Goal: Task Accomplishment & Management: Manage account settings

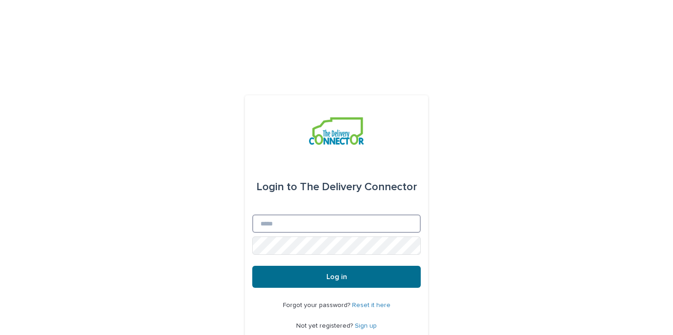
type input "**********"
click at [332, 266] on button "Log in" at bounding box center [336, 277] width 168 height 22
type input "**********"
click at [325, 266] on button "Log in" at bounding box center [336, 277] width 168 height 22
type input "**********"
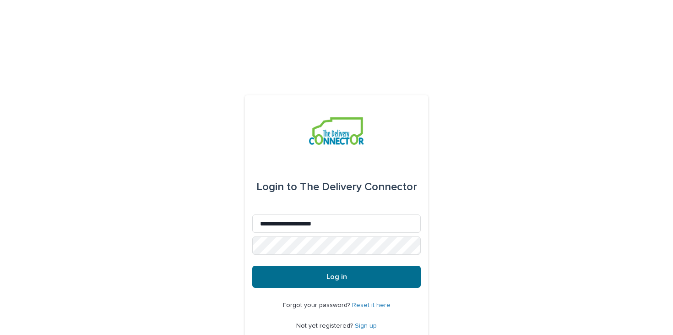
click at [307, 266] on button "Log in" at bounding box center [336, 277] width 168 height 22
type input "**********"
click at [310, 266] on button "Log in" at bounding box center [336, 277] width 168 height 22
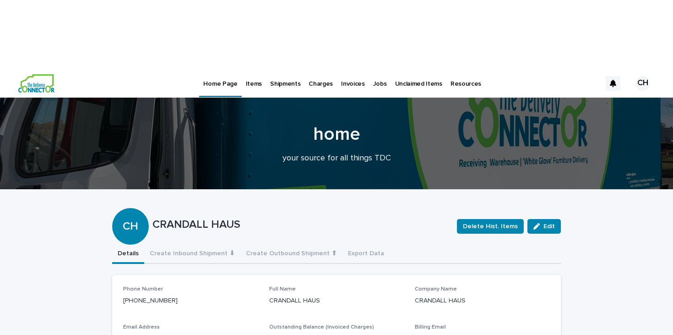
click at [261, 69] on div "Items" at bounding box center [254, 78] width 24 height 19
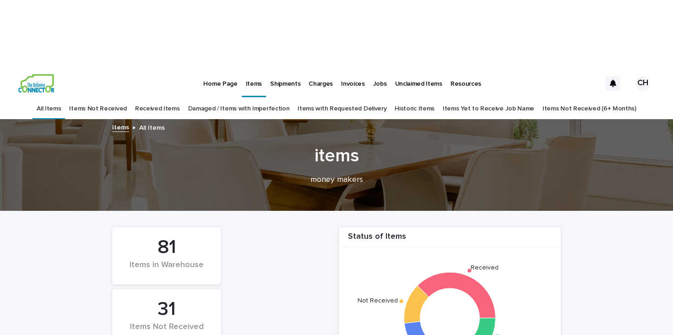
click at [468, 98] on link "Items Yet to Receive Job Name" at bounding box center [489, 109] width 92 height 22
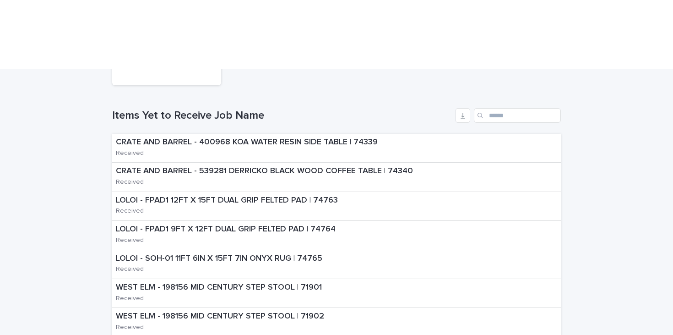
scroll to position [202, 0]
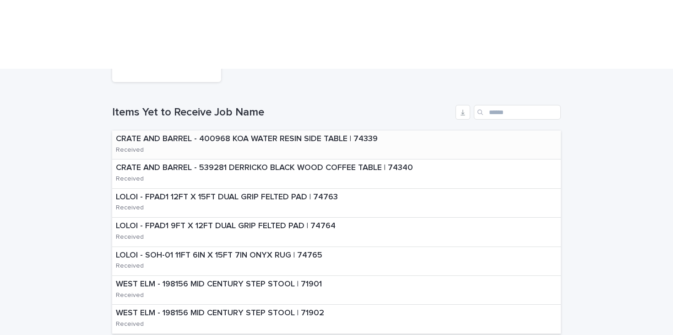
click at [345, 134] on p "CRATE AND BARREL - 400968 KOA WATER RESIN SIDE TABLE | 74339" at bounding box center [261, 139] width 290 height 10
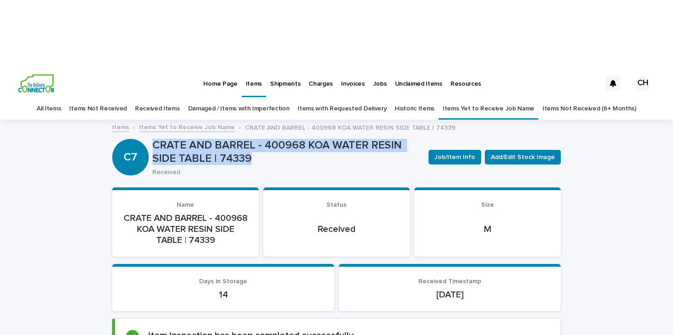
drag, startPoint x: 285, startPoint y: 86, endPoint x: 154, endPoint y: 73, distance: 131.6
click at [154, 139] on p "CRATE AND BARREL - 400968 KOA WATER RESIN SIDE TABLE | 74339" at bounding box center [286, 152] width 269 height 27
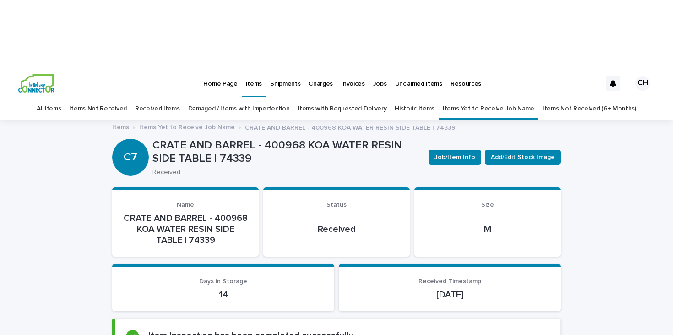
drag, startPoint x: 152, startPoint y: 75, endPoint x: 370, endPoint y: 76, distance: 217.9
click at [370, 139] on p "CRATE AND BARREL - 400968 KOA WATER RESIN SIDE TABLE | 74339" at bounding box center [286, 152] width 269 height 27
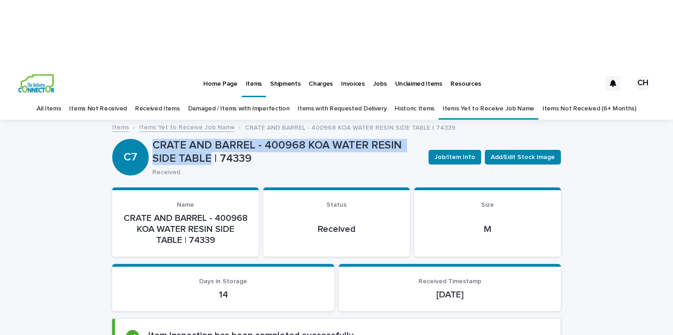
drag, startPoint x: 212, startPoint y: 91, endPoint x: 154, endPoint y: 77, distance: 59.4
click at [154, 139] on p "CRATE AND BARREL - 400968 KOA WATER RESIN SIDE TABLE | 74339" at bounding box center [286, 152] width 269 height 27
copy p "CRATE AND BARREL - 400968 KOA WATER RESIN SIDE TABLE"
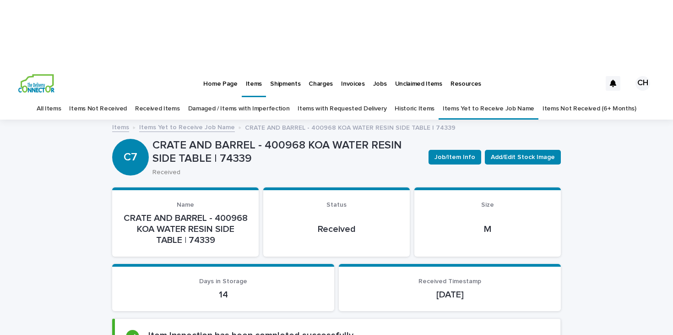
click at [445, 152] on span "Job/Item Info" at bounding box center [455, 156] width 41 height 9
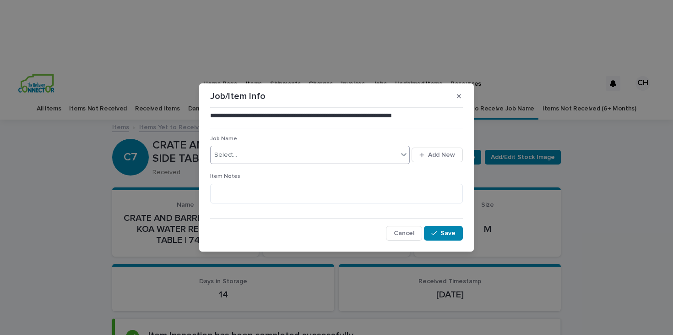
click at [279, 155] on div "Select..." at bounding box center [304, 154] width 187 height 15
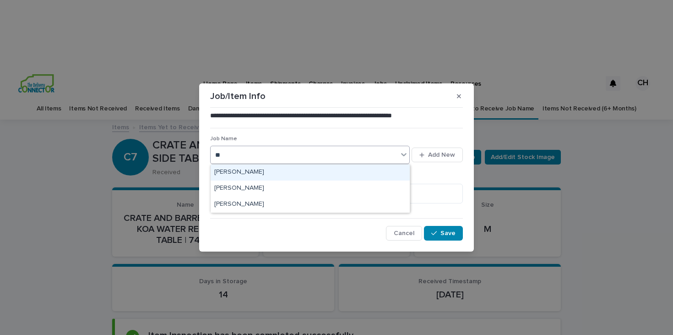
type input "***"
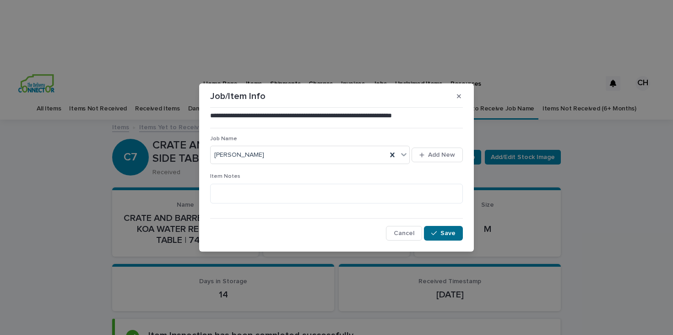
click at [448, 233] on span "Save" at bounding box center [447, 233] width 15 height 6
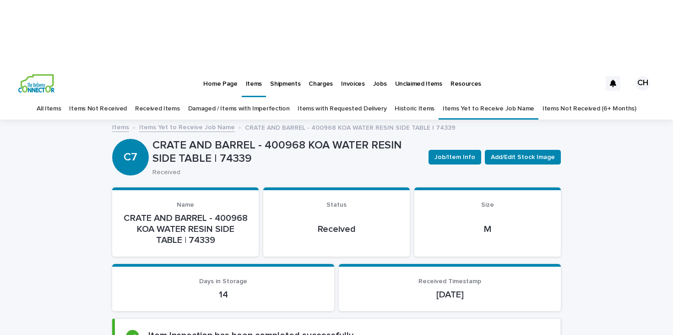
click at [187, 121] on link "Items Yet to Receive Job Name" at bounding box center [187, 126] width 96 height 11
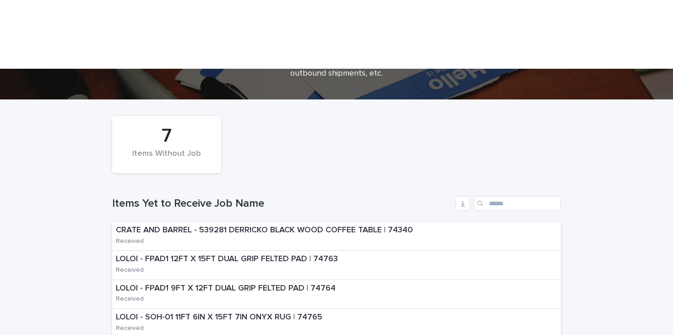
scroll to position [136, 0]
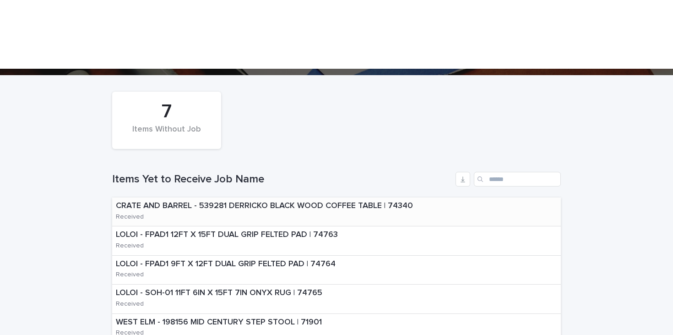
click at [354, 201] on p "CRATE AND BARREL - 539281 DERRICKO BLACK WOOD COFFEE TABLE | 74340" at bounding box center [278, 206] width 325 height 10
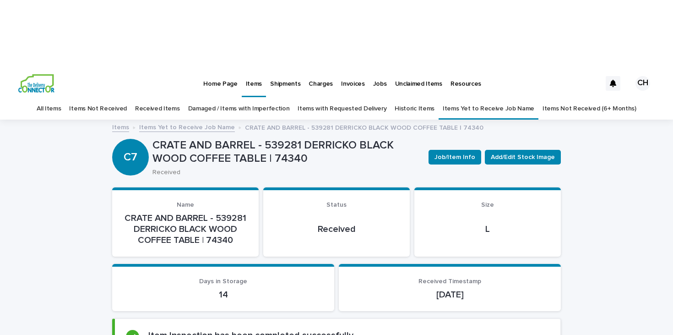
click at [433, 139] on div "Job/Item Info Add/Edit Stock Image" at bounding box center [493, 157] width 136 height 37
click at [443, 152] on span "Job/Item Info" at bounding box center [455, 156] width 41 height 9
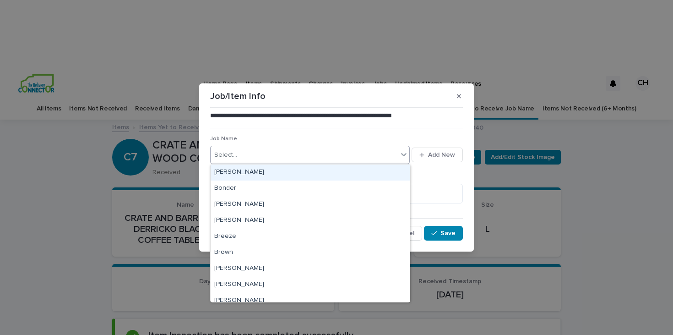
click at [319, 156] on div "Select..." at bounding box center [304, 154] width 187 height 15
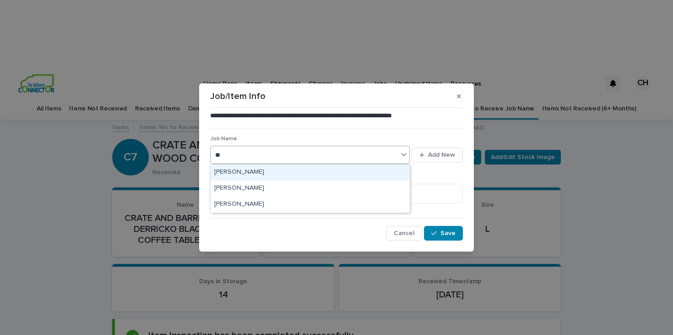
type input "***"
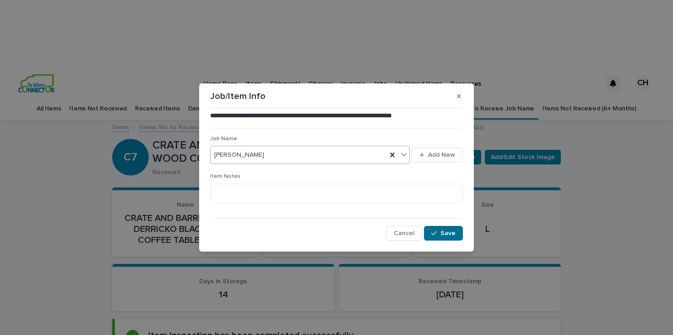
click at [443, 231] on span "Save" at bounding box center [447, 233] width 15 height 6
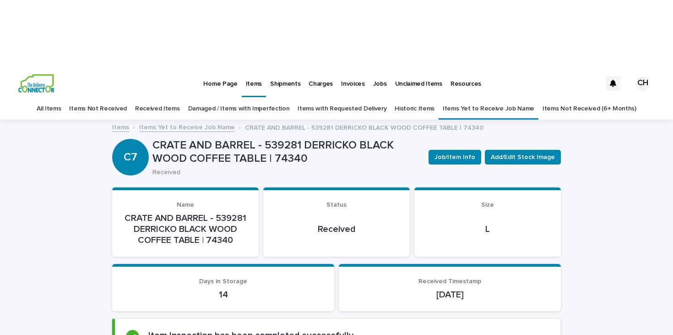
click at [196, 121] on link "Items Yet to Receive Job Name" at bounding box center [187, 126] width 96 height 11
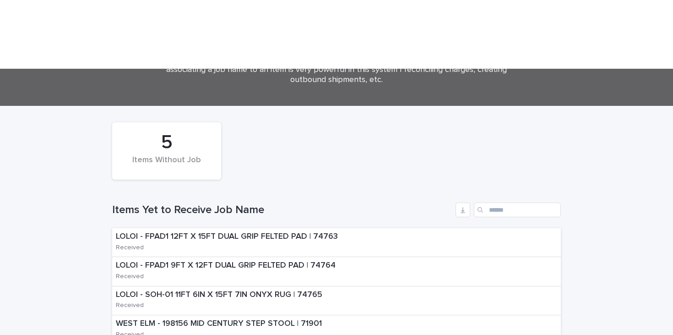
scroll to position [104, 0]
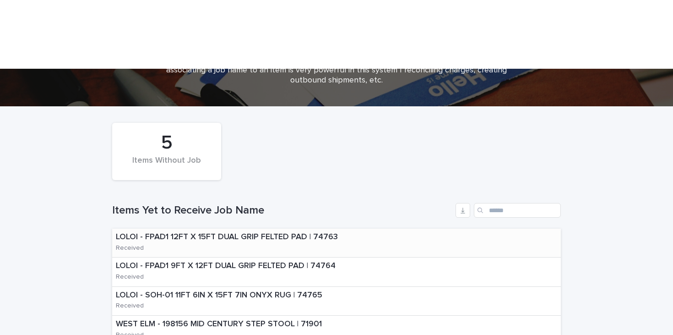
click at [286, 232] on p "LOLOI - FPAD1 12FT X 15FT DUAL GRIP FELTED PAD | 74763" at bounding box center [241, 237] width 250 height 10
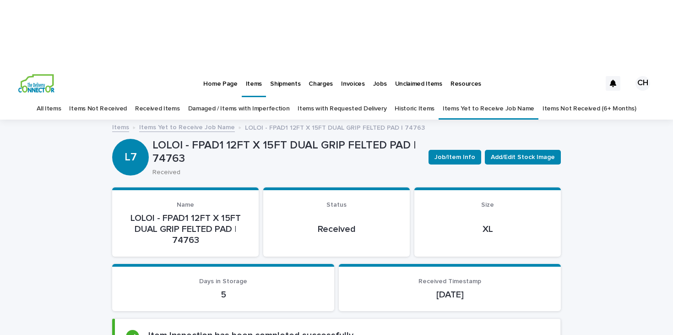
click at [197, 121] on link "Items Yet to Receive Job Name" at bounding box center [187, 126] width 96 height 11
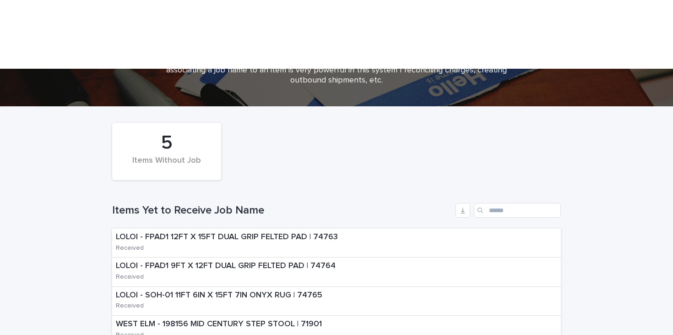
scroll to position [105, 0]
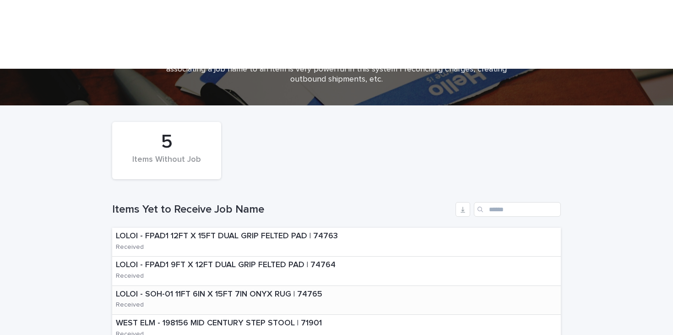
click at [258, 286] on div "LOLOI - SOH-01 11FT 6IN X 15FT 7IN ONYX RUG | 74765 Received" at bounding box center [233, 300] width 242 height 28
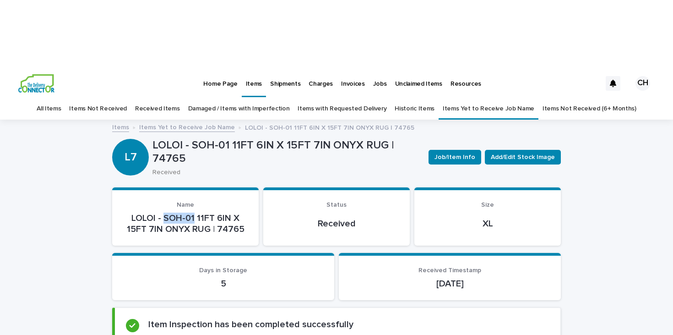
drag, startPoint x: 166, startPoint y: 148, endPoint x: 196, endPoint y: 151, distance: 29.5
click at [196, 212] on p "LOLOI - SOH-01 11FT 6IN X 15FT 7IN ONYX RUG | 74765" at bounding box center [185, 223] width 125 height 22
drag, startPoint x: 196, startPoint y: 151, endPoint x: 122, endPoint y: 148, distance: 73.8
click at [122, 187] on section "Name LOLOI - SOH-01 11FT 6IN X 15FT 7IN ONYX RUG | 74765" at bounding box center [185, 216] width 147 height 58
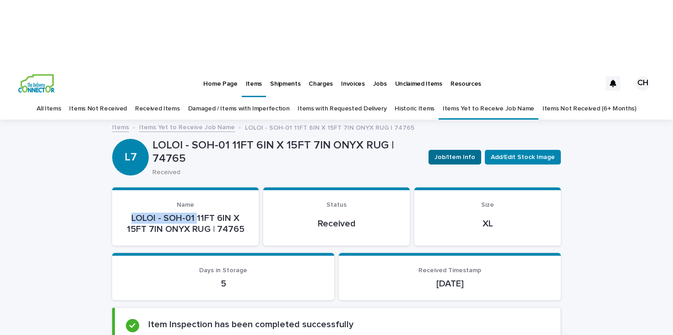
click at [464, 152] on span "Job/Item Info" at bounding box center [455, 156] width 41 height 9
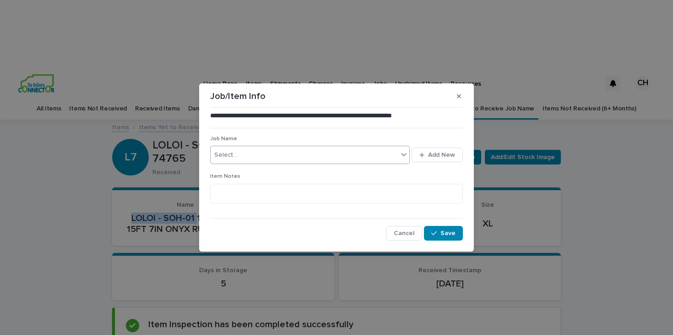
click at [278, 157] on div "Select..." at bounding box center [304, 154] width 187 height 15
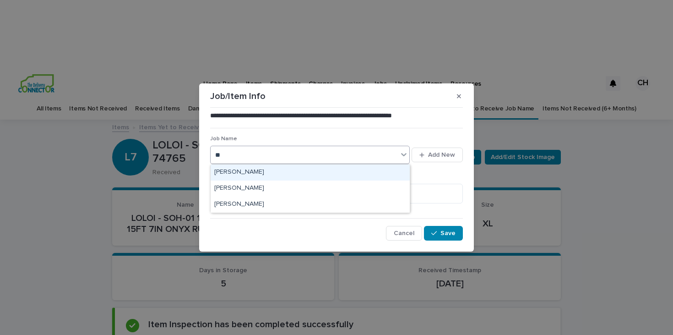
type input "***"
click at [225, 173] on div "[PERSON_NAME]" at bounding box center [310, 172] width 199 height 16
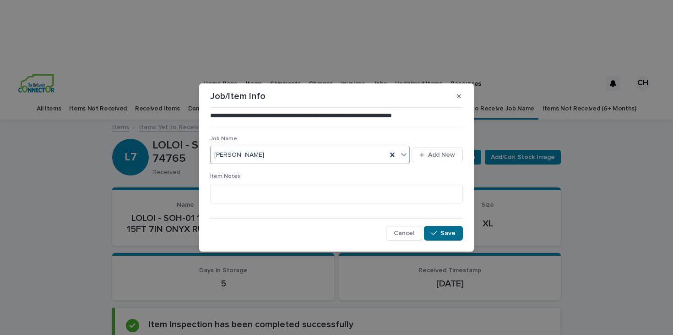
click at [429, 232] on button "Save" at bounding box center [443, 233] width 39 height 15
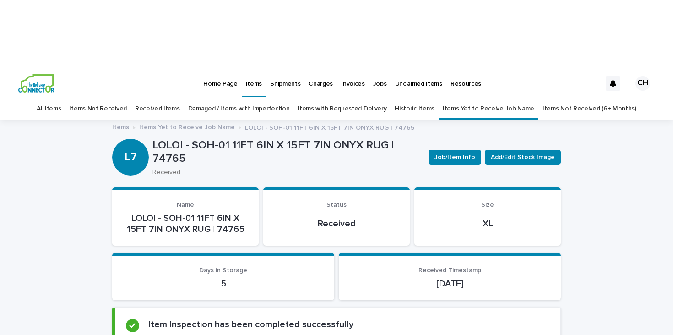
click at [205, 121] on link "Items Yet to Receive Job Name" at bounding box center [187, 126] width 96 height 11
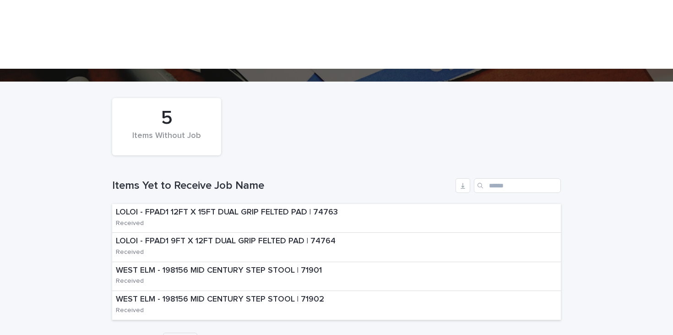
scroll to position [130, 0]
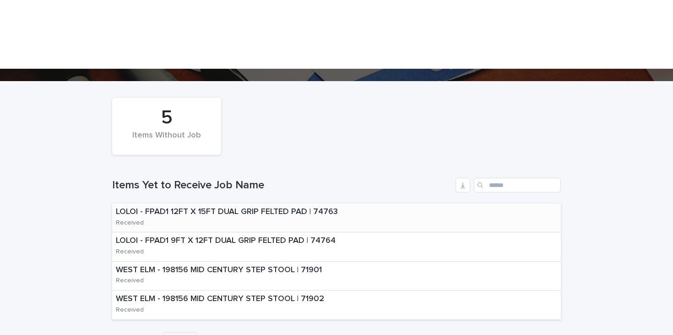
click at [266, 203] on div "LOLOI - FPAD1 12FT X 15FT DUAL GRIP FELTED PAD | 74763 Received" at bounding box center [240, 217] width 257 height 28
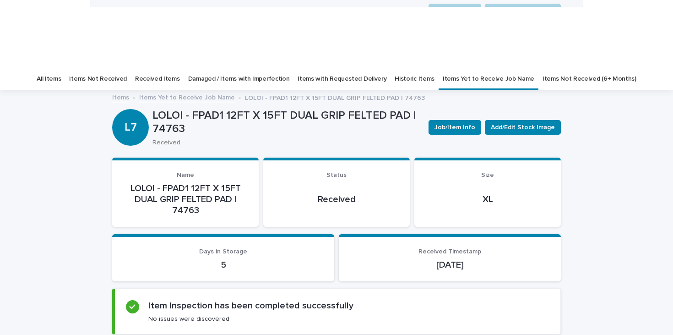
scroll to position [29, 0]
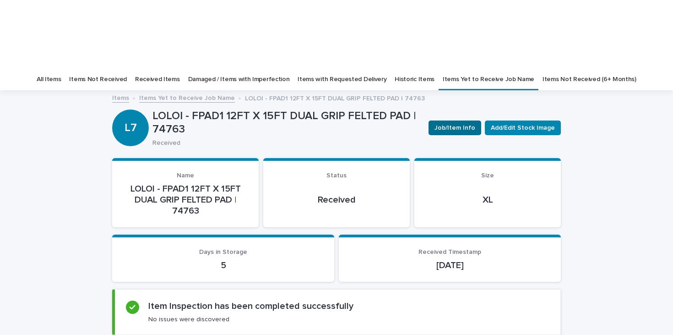
click at [465, 123] on span "Job/Item Info" at bounding box center [455, 127] width 41 height 9
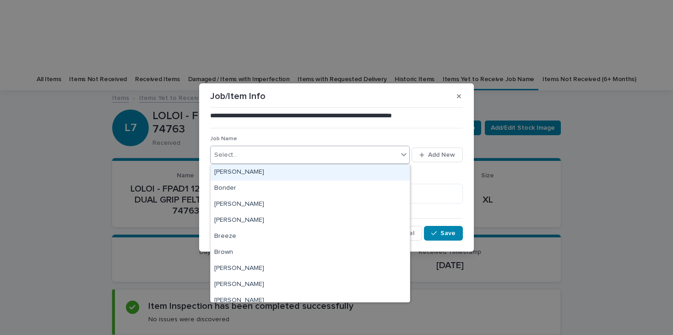
click at [272, 150] on div "Select..." at bounding box center [304, 154] width 187 height 15
type input "**"
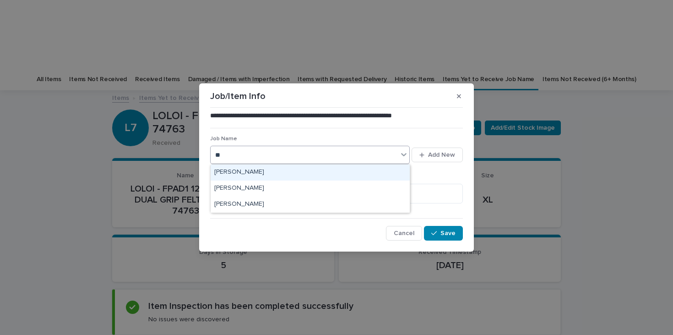
click at [258, 175] on div "[PERSON_NAME]" at bounding box center [310, 172] width 199 height 16
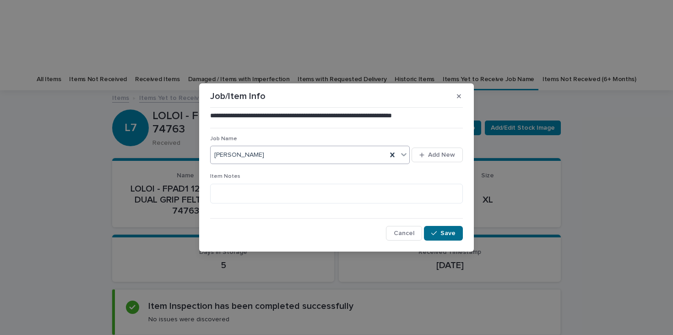
click at [444, 234] on span "Save" at bounding box center [447, 233] width 15 height 6
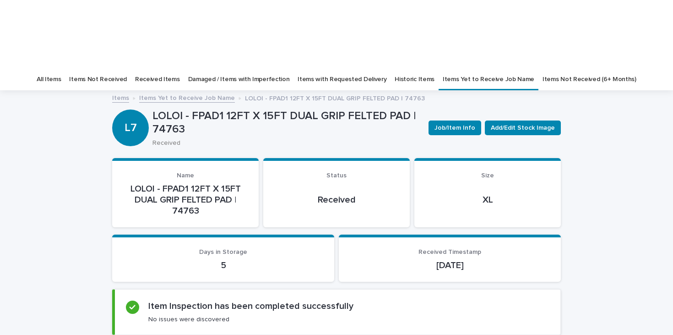
click at [196, 92] on link "Items Yet to Receive Job Name" at bounding box center [187, 97] width 96 height 11
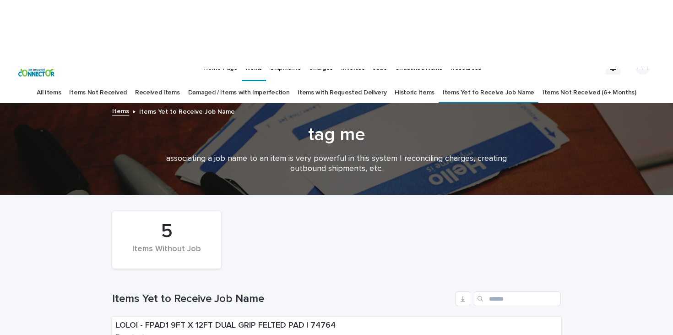
scroll to position [29, 0]
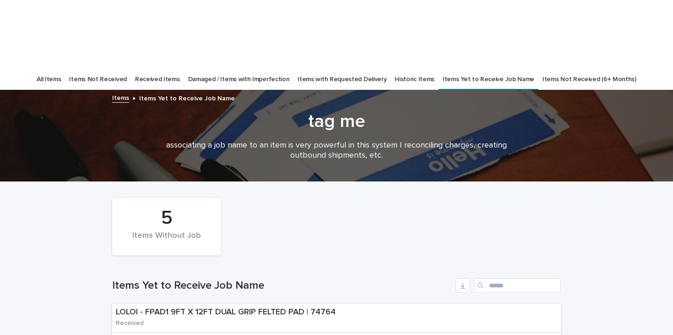
click at [212, 307] on p "LOLOI - FPAD1 9FT X 12FT DUAL GRIP FELTED PAD | 74764" at bounding box center [240, 312] width 248 height 10
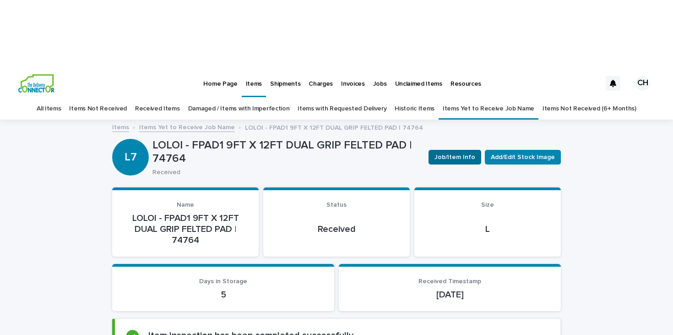
click at [464, 152] on span "Job/Item Info" at bounding box center [455, 156] width 41 height 9
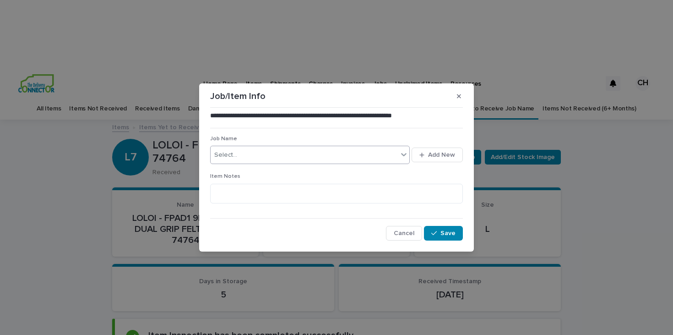
click at [295, 152] on div "Select..." at bounding box center [304, 154] width 187 height 15
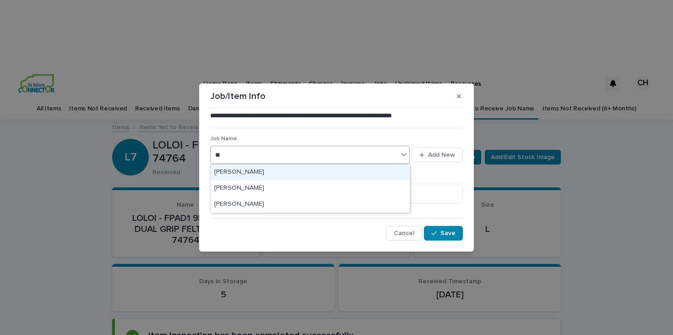
type input "***"
click at [275, 176] on div "[PERSON_NAME]" at bounding box center [310, 172] width 199 height 16
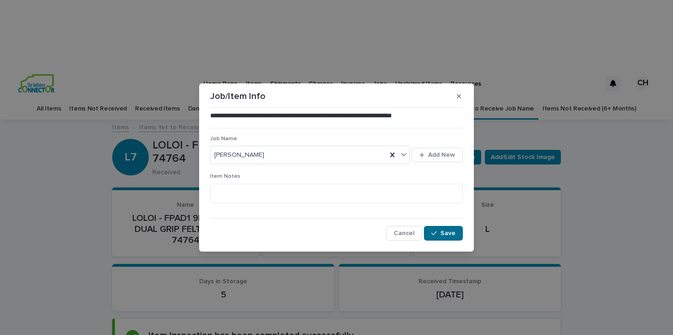
click at [445, 236] on button "Save" at bounding box center [443, 233] width 39 height 15
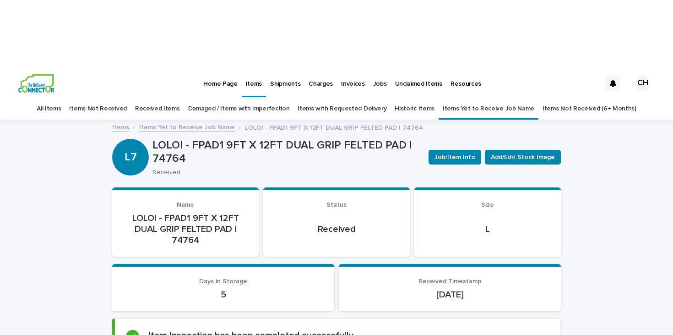
click at [456, 98] on link "Items Yet to Receive Job Name" at bounding box center [489, 109] width 92 height 22
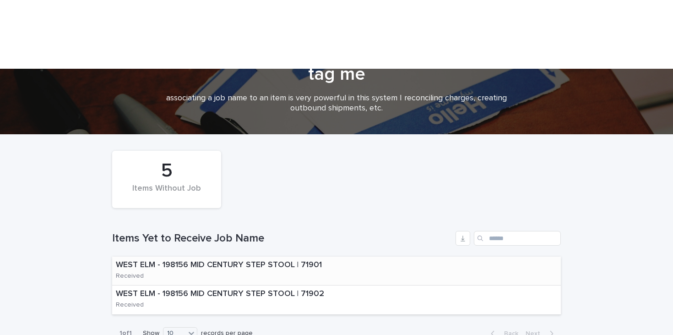
scroll to position [76, 0]
click at [315, 261] on p "WEST ELM - 198156 MID CENTURY STEP STOOL | 71901" at bounding box center [233, 266] width 234 height 10
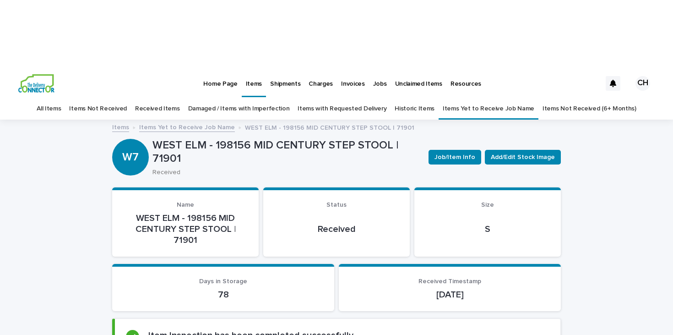
click at [35, 74] on img at bounding box center [36, 83] width 36 height 18
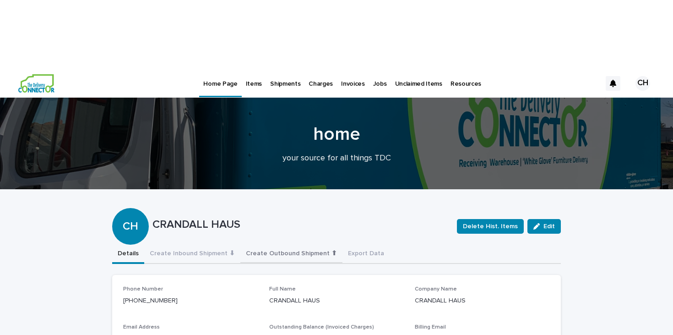
click at [291, 244] on button "Create Outbound Shipment ⬆" at bounding box center [291, 253] width 102 height 19
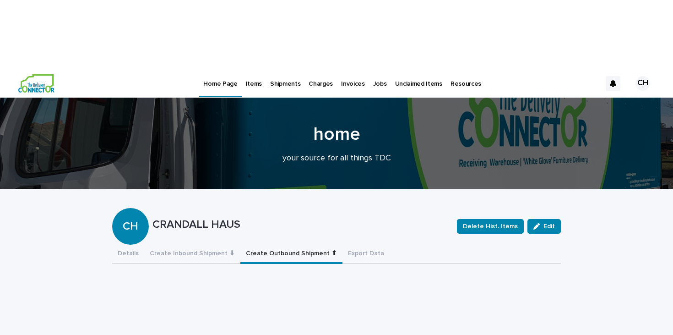
click at [373, 69] on p "Jobs" at bounding box center [380, 78] width 14 height 19
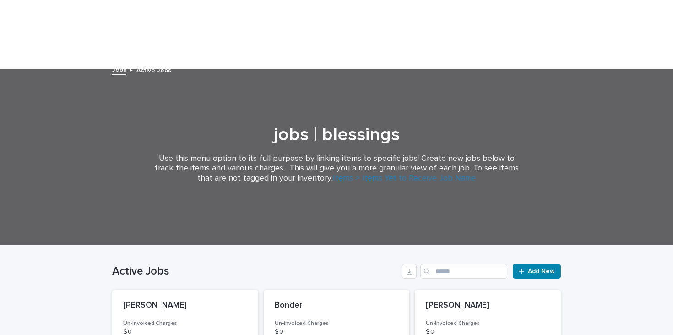
scroll to position [74, 0]
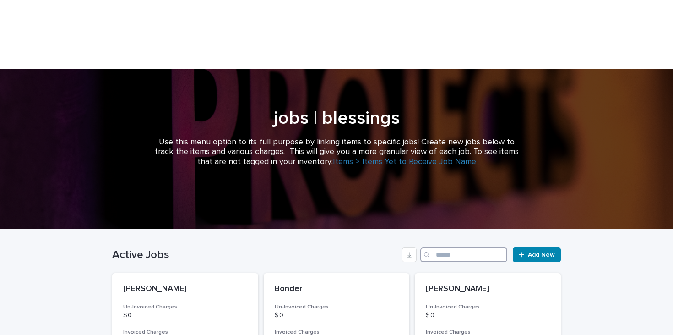
click at [450, 247] on input "Search" at bounding box center [463, 254] width 87 height 15
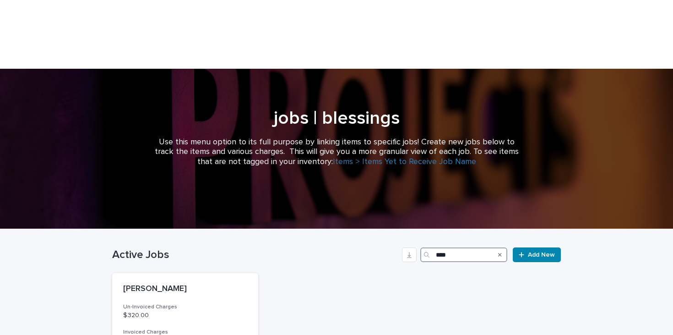
scroll to position [108, 0]
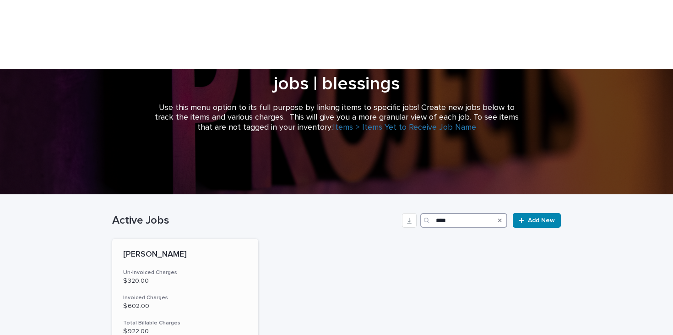
type input "****"
click at [217, 239] on div "Roff Un-Invoiced Charges $ 320.00 Invoiced Charges $ 602.00 Total Billable Char…" at bounding box center [185, 318] width 146 height 158
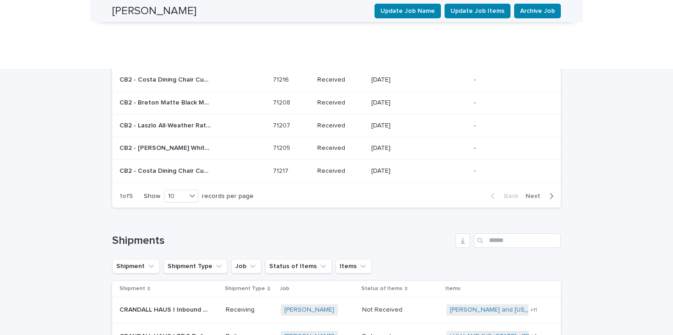
scroll to position [1458, 0]
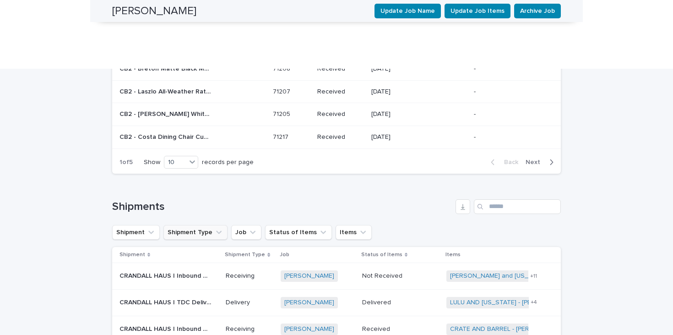
click at [172, 225] on button "Shipment Type" at bounding box center [195, 232] width 64 height 15
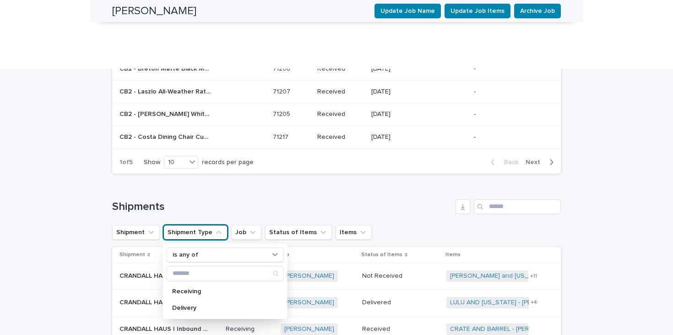
click at [201, 225] on button "Shipment Type" at bounding box center [195, 232] width 64 height 15
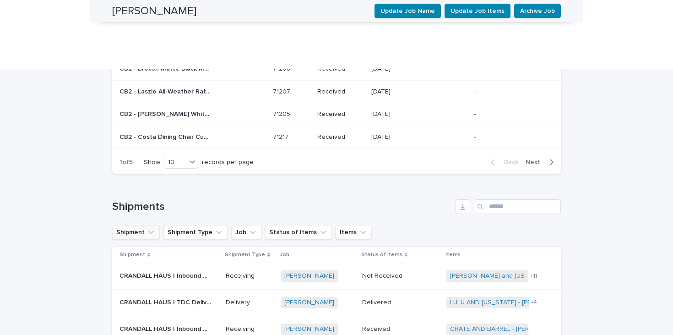
click at [122, 225] on button "Shipment" at bounding box center [136, 232] width 48 height 15
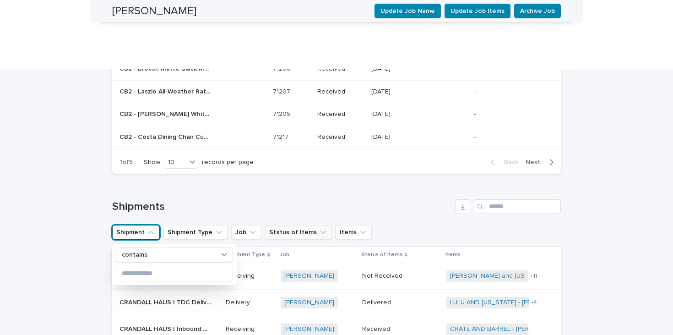
click at [288, 225] on button "Status of Items" at bounding box center [298, 232] width 67 height 15
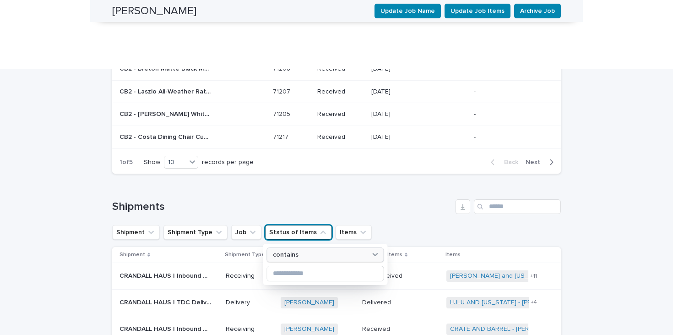
click at [308, 250] on div "contains" at bounding box center [319, 255] width 101 height 10
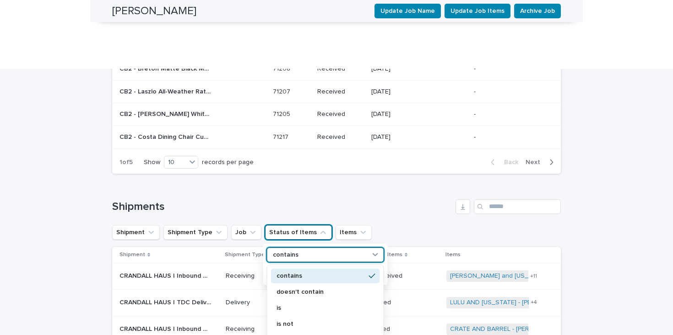
click at [308, 250] on div "contains" at bounding box center [319, 255] width 101 height 10
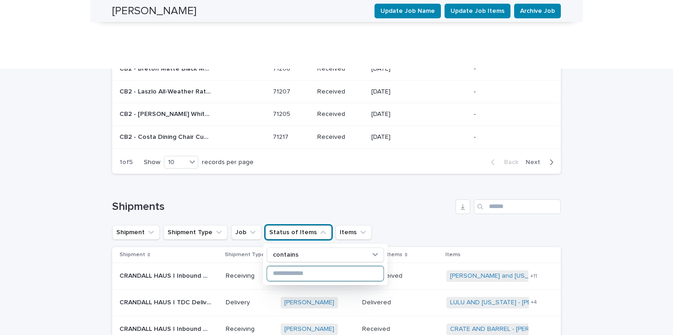
click at [299, 266] on input at bounding box center [325, 273] width 116 height 15
type input "********"
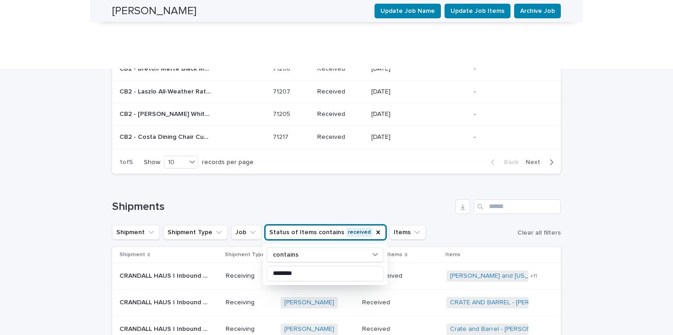
click at [426, 200] on h1 "Shipments" at bounding box center [282, 206] width 340 height 13
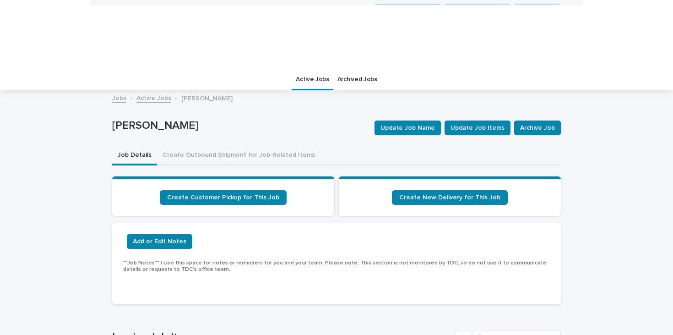
scroll to position [0, 0]
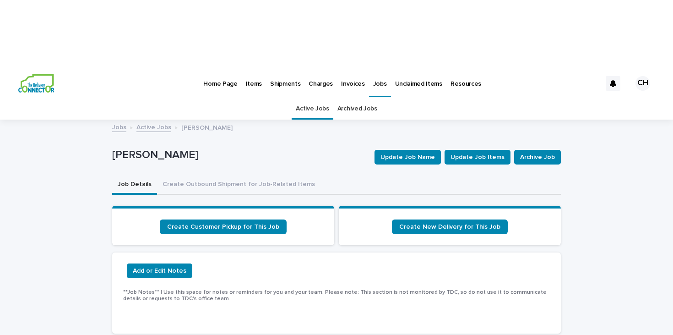
click at [54, 69] on div "Home Page Items Shipments Charges Invoices Jobs Unclaimed Items Resources CH" at bounding box center [336, 83] width 673 height 29
click at [36, 74] on img at bounding box center [36, 83] width 36 height 18
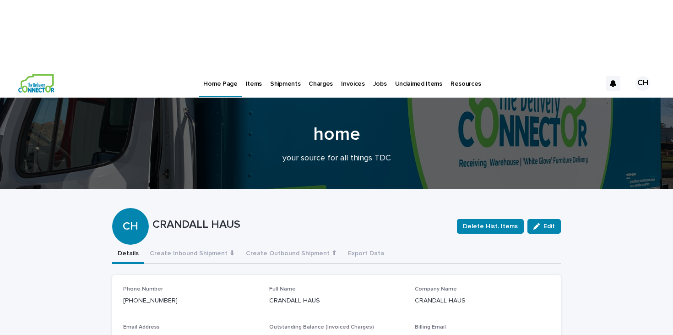
click at [373, 69] on p "Jobs" at bounding box center [380, 78] width 14 height 19
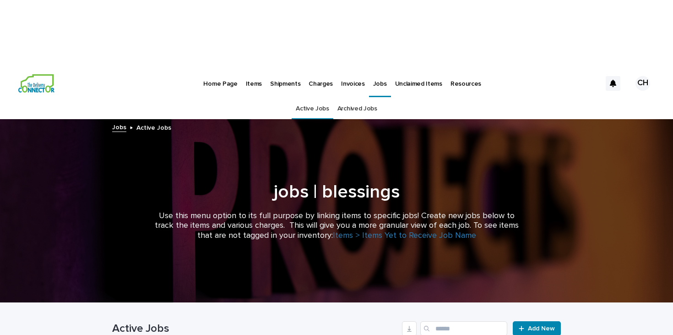
scroll to position [114, 0]
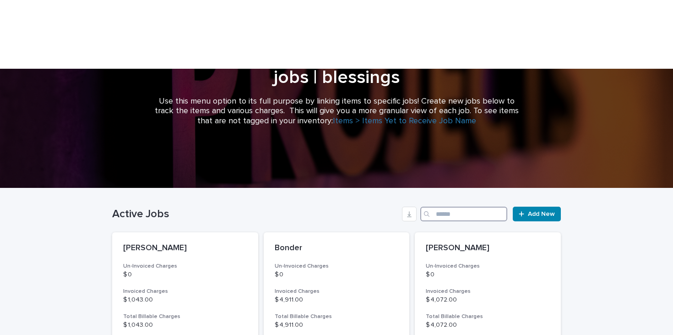
click at [452, 206] on input "Search" at bounding box center [463, 213] width 87 height 15
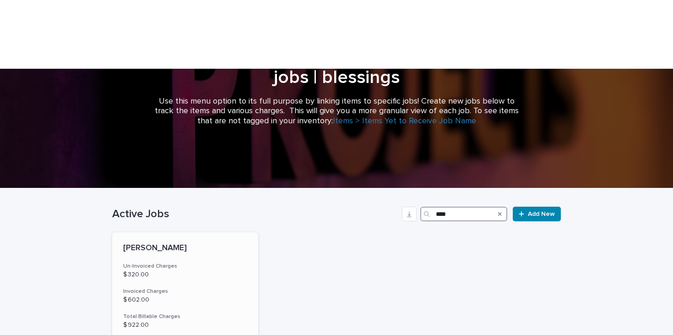
type input "****"
click at [138, 271] on p "$ 320.00" at bounding box center [185, 275] width 124 height 8
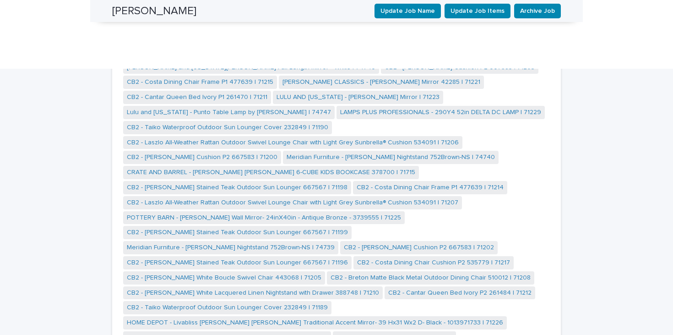
scroll to position [737, 0]
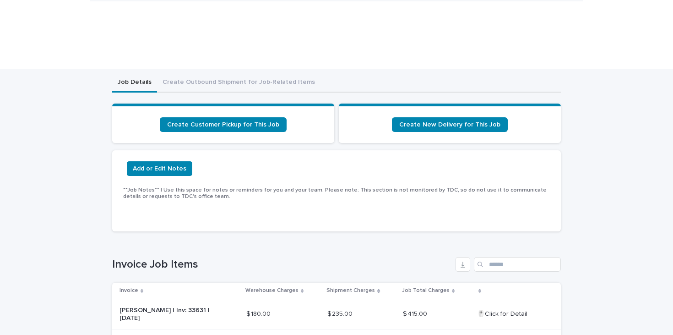
scroll to position [0, 0]
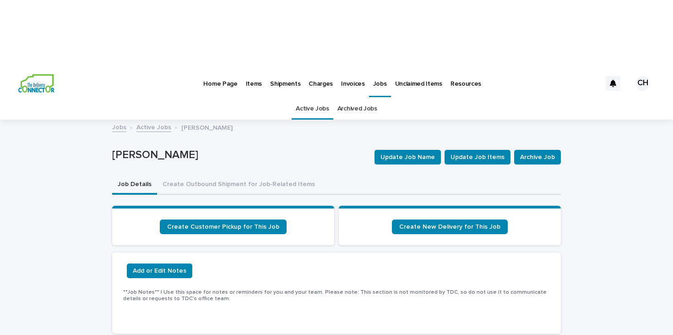
click at [250, 69] on p "Items" at bounding box center [254, 78] width 16 height 19
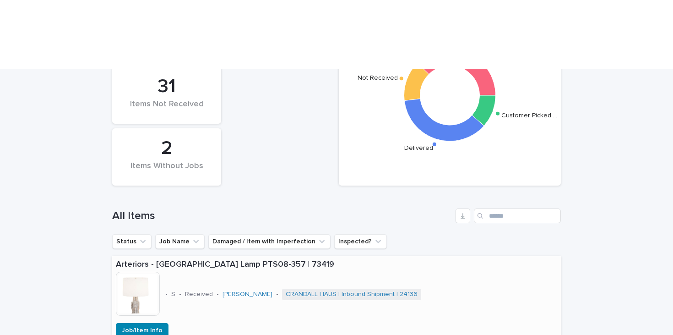
scroll to position [279, 0]
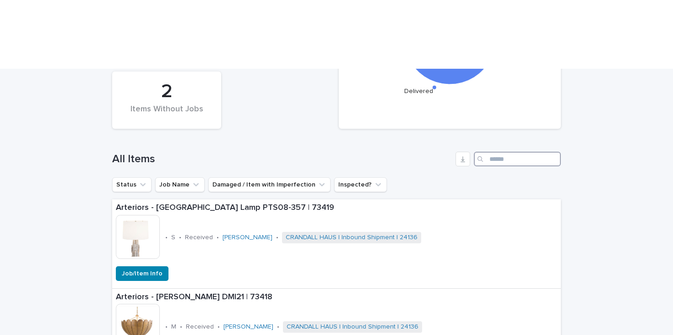
click at [518, 152] on input "Search" at bounding box center [517, 159] width 87 height 15
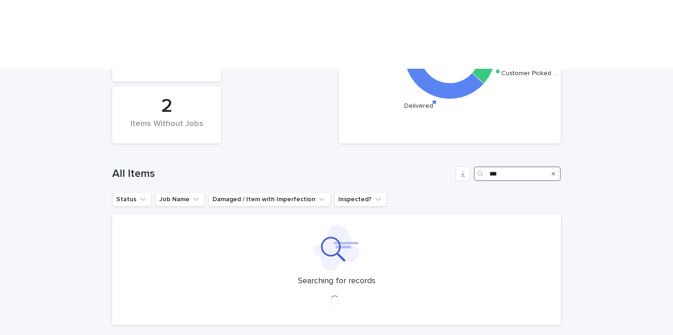
scroll to position [279, 0]
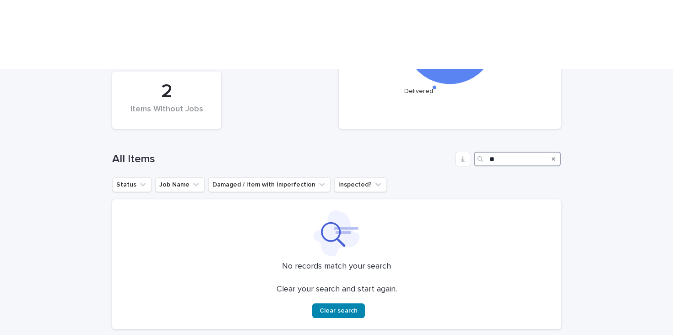
type input "*"
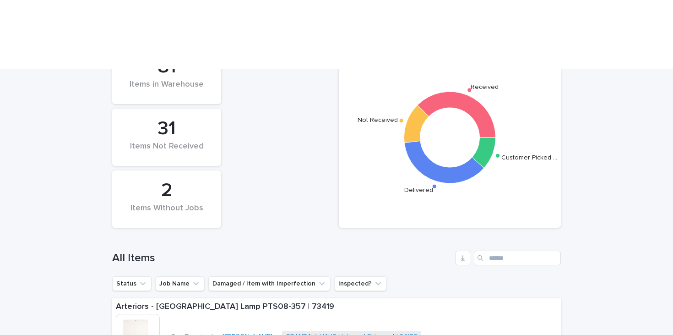
scroll to position [272, 0]
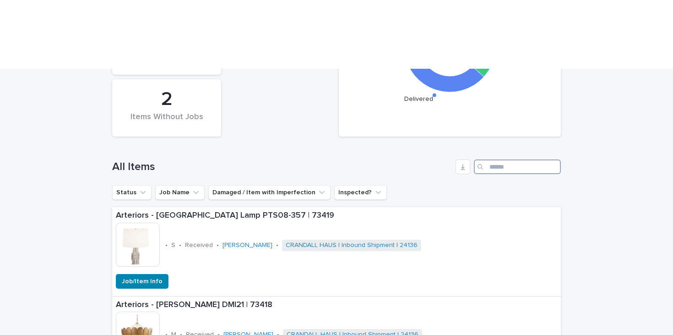
click at [509, 159] on input "Search" at bounding box center [517, 166] width 87 height 15
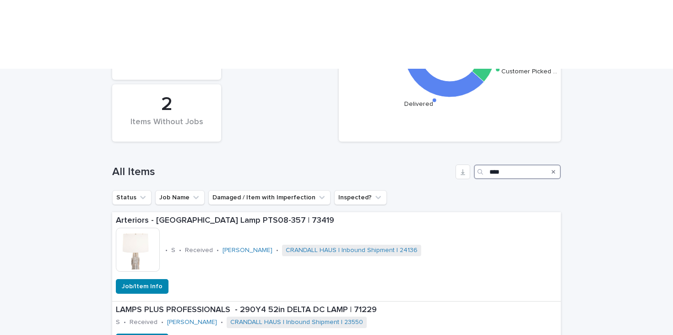
scroll to position [272, 0]
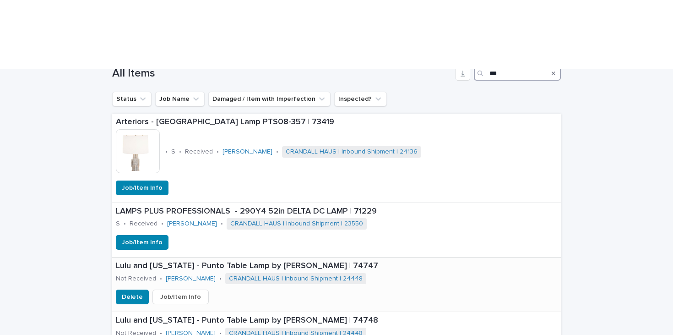
scroll to position [367, 0]
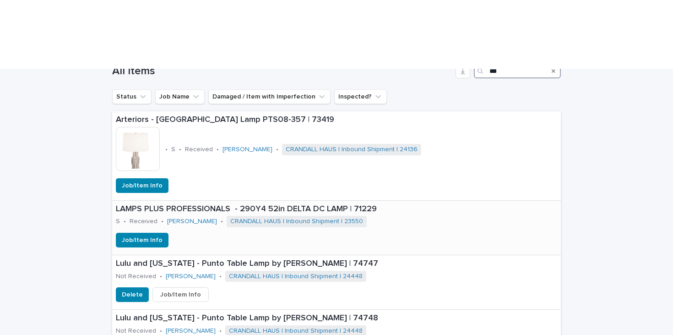
type input "***"
click at [438, 233] on div "Job/Item Info" at bounding box center [336, 240] width 449 height 15
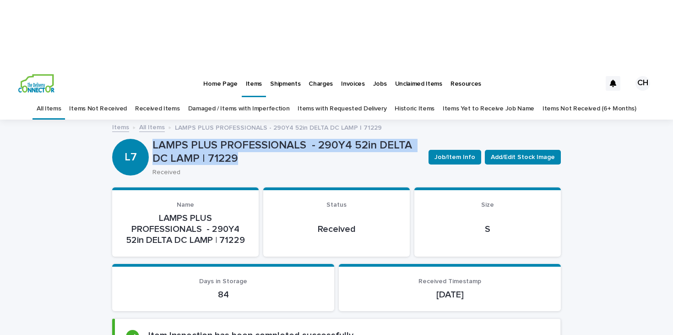
drag, startPoint x: 239, startPoint y: 93, endPoint x: 153, endPoint y: 72, distance: 88.5
click at [153, 139] on p "LAMPS PLUS PROFESSIONALS - 290Y4 52in DELTA DC LAMP | 71229" at bounding box center [286, 152] width 269 height 27
copy p "LAMPS PLUS PROFESSIONALS - 290Y4 52in DELTA DC LAMP | 71229"
click at [38, 74] on img at bounding box center [36, 83] width 36 height 18
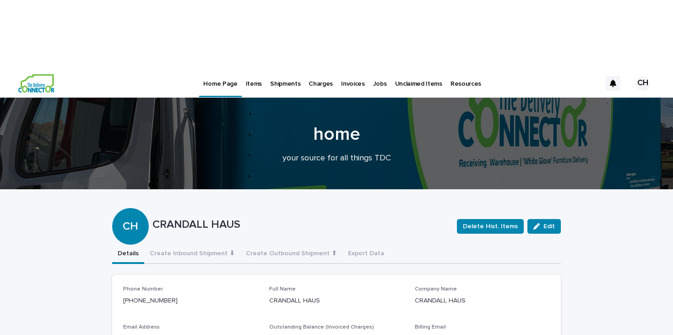
click at [255, 69] on link "Items" at bounding box center [254, 83] width 24 height 28
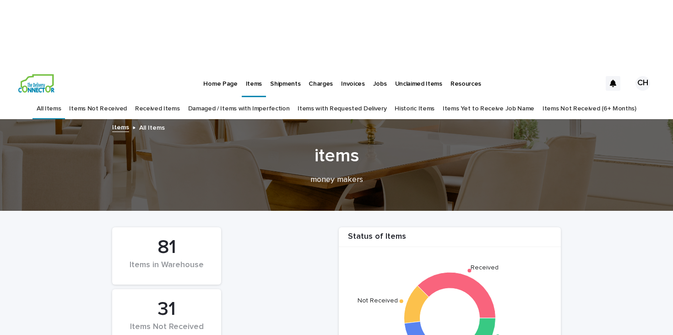
click at [224, 69] on p "Home Page" at bounding box center [220, 78] width 34 height 19
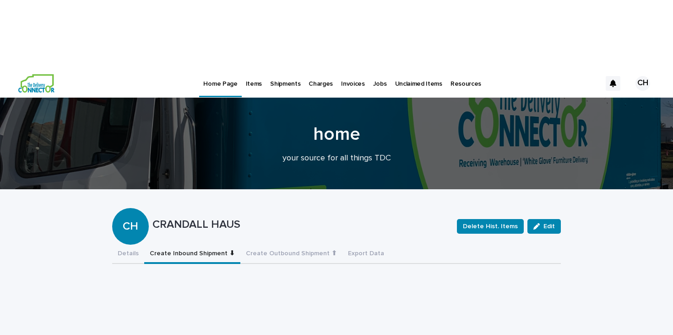
click at [210, 244] on button "Create Inbound Shipment ⬇" at bounding box center [192, 253] width 96 height 19
click at [249, 244] on button "Create Outbound Shipment ⬆" at bounding box center [291, 253] width 102 height 19
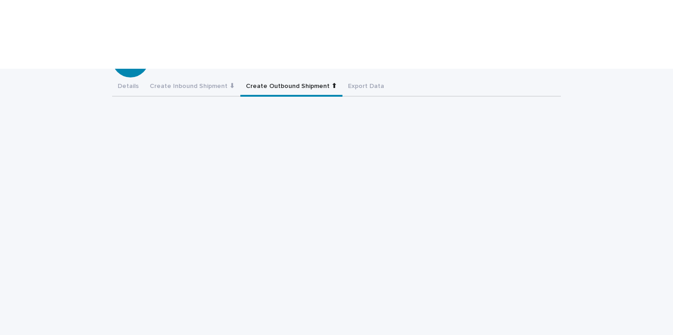
scroll to position [174, 0]
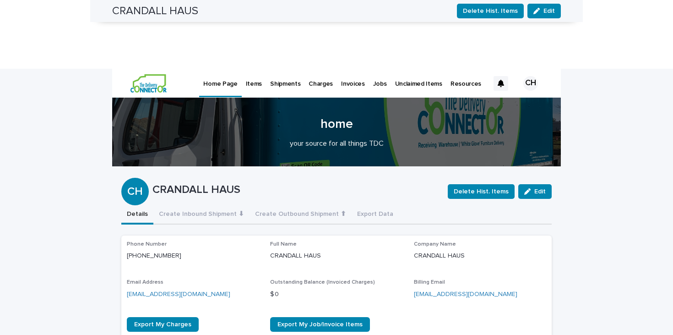
scroll to position [0, 0]
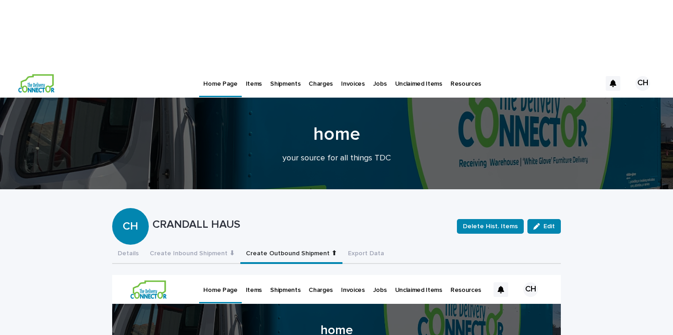
click at [376, 69] on p "Jobs" at bounding box center [380, 78] width 14 height 19
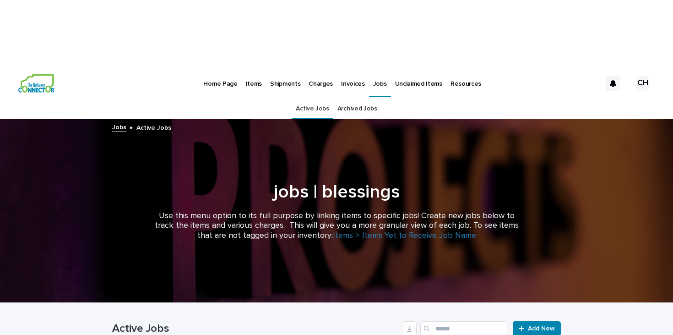
scroll to position [90, 0]
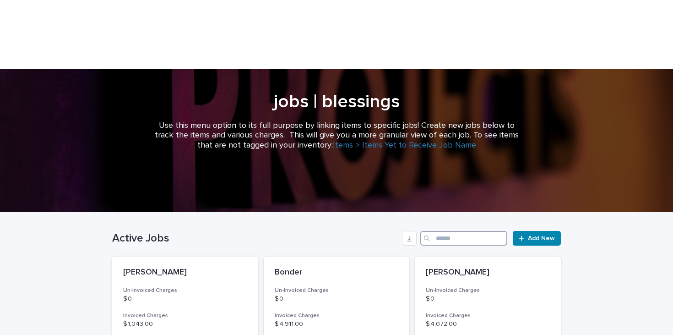
click at [444, 231] on input "Search" at bounding box center [463, 238] width 87 height 15
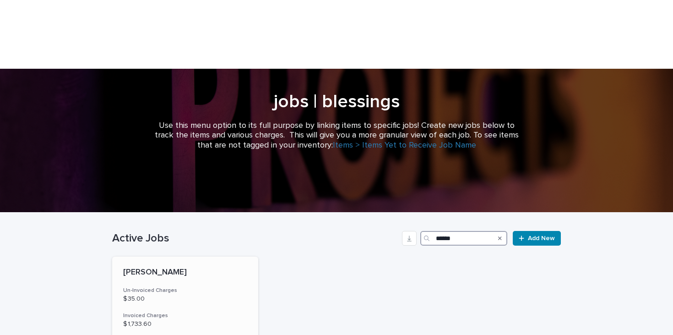
type input "******"
click at [168, 256] on div "Waller Un-Invoiced Charges $ 35.00 Invoiced Charges $ 1,733.60 Total Billable C…" at bounding box center [185, 335] width 146 height 158
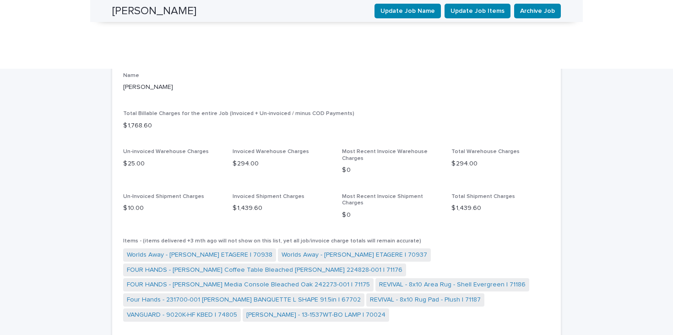
scroll to position [538, 0]
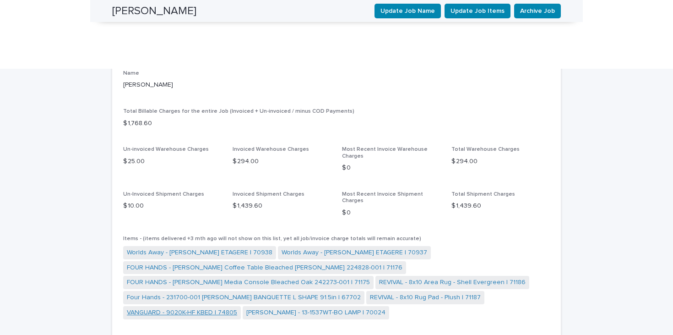
click at [237, 308] on link "VANGUARD - 9020K-HF KBED | 74805" at bounding box center [182, 313] width 110 height 10
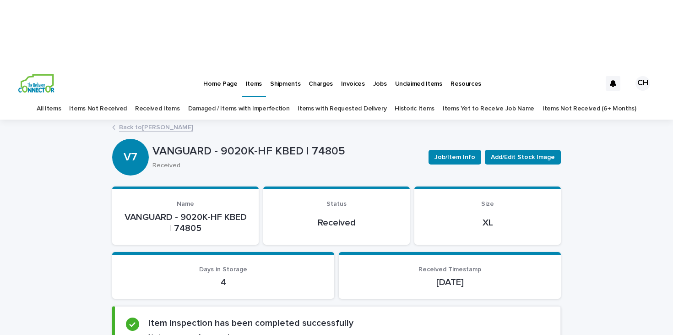
click at [145, 121] on link "Back to Waller" at bounding box center [156, 126] width 74 height 11
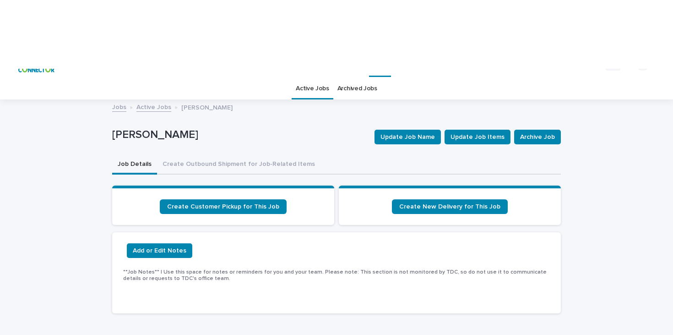
scroll to position [29, 0]
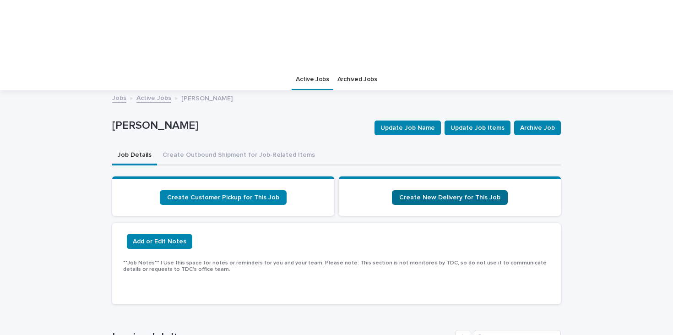
click at [420, 194] on span "Create New Delivery for This Job" at bounding box center [449, 197] width 101 height 6
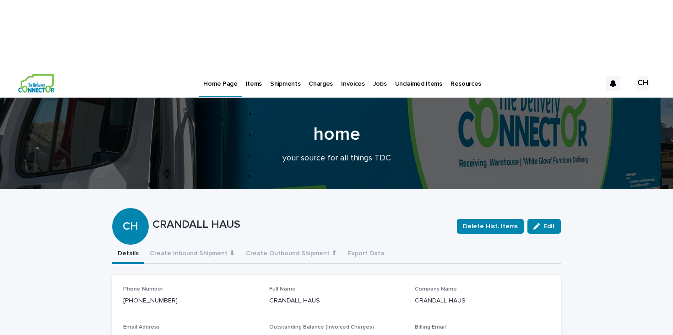
click at [378, 69] on p "Jobs" at bounding box center [380, 78] width 14 height 19
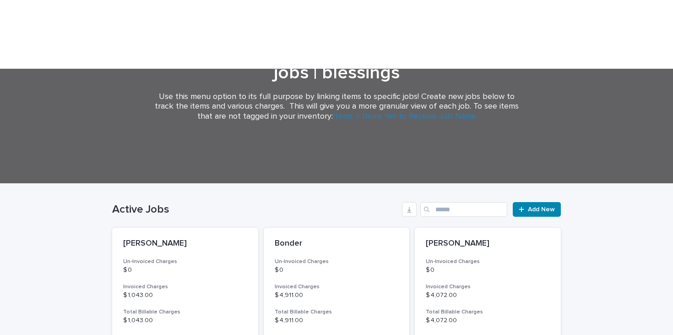
scroll to position [121, 0]
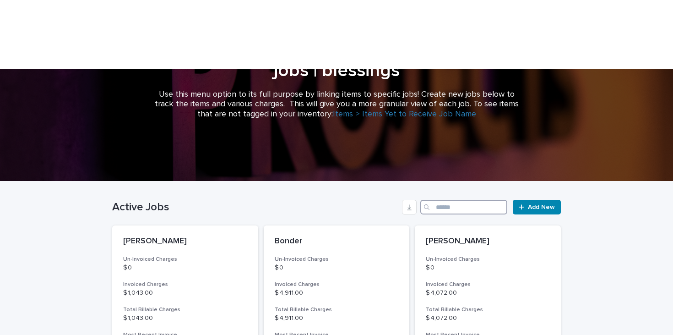
click at [446, 200] on input "Search" at bounding box center [463, 207] width 87 height 15
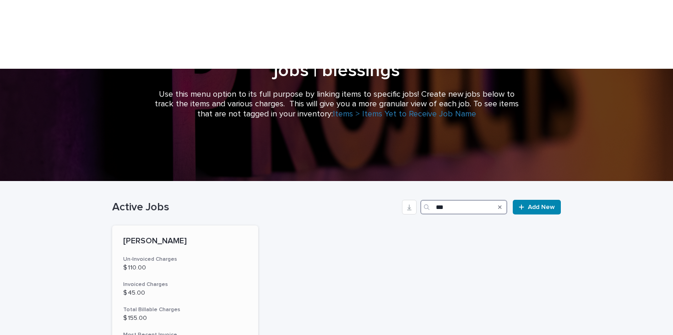
type input "***"
click at [184, 264] on p "$ 110.00" at bounding box center [185, 268] width 124 height 8
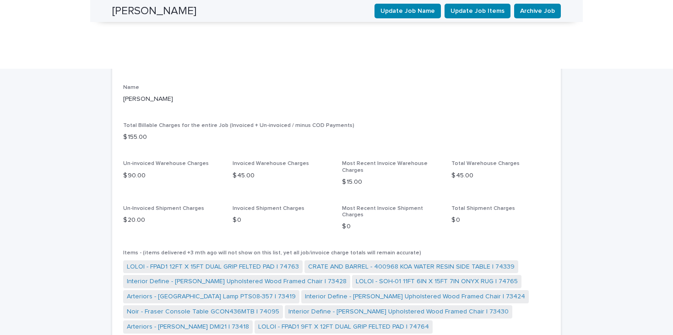
scroll to position [476, 0]
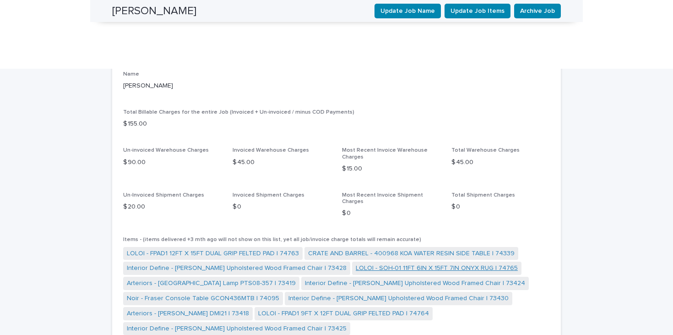
click at [356, 263] on link "LOLOI - SOH-01 11FT 6IN X 15FT 7IN ONYX RUG | 74765" at bounding box center [437, 268] width 162 height 10
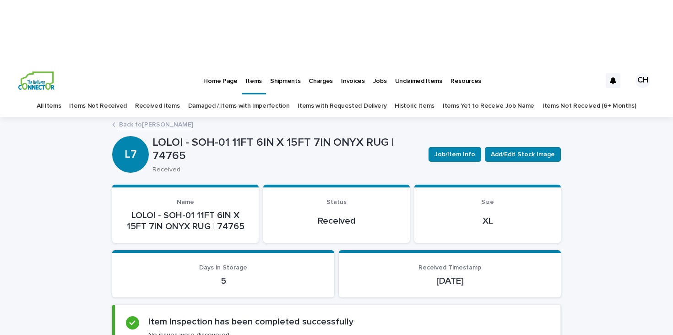
scroll to position [4, 0]
